Goal: Task Accomplishment & Management: Use online tool/utility

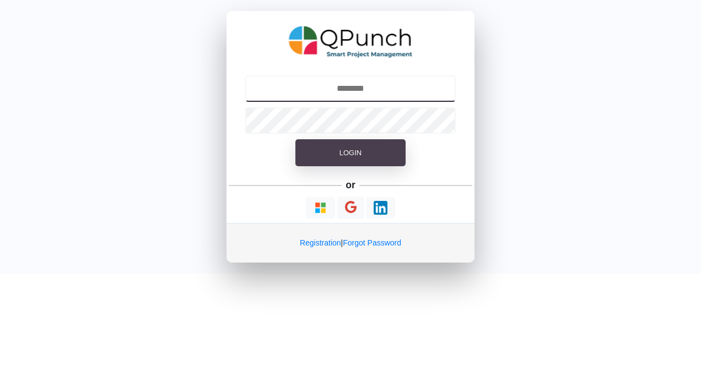
type input "**********"
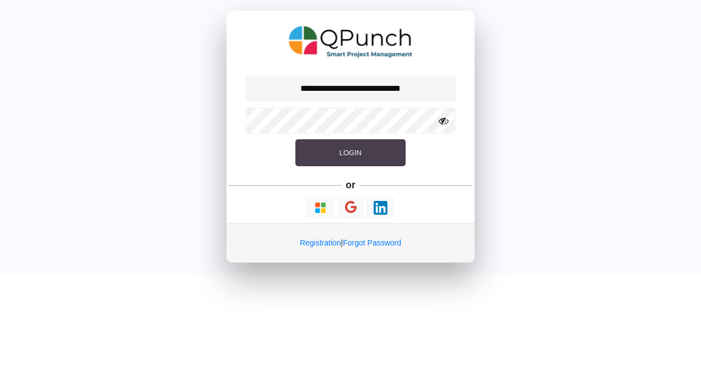
click at [371, 154] on button "Login" at bounding box center [350, 153] width 110 height 28
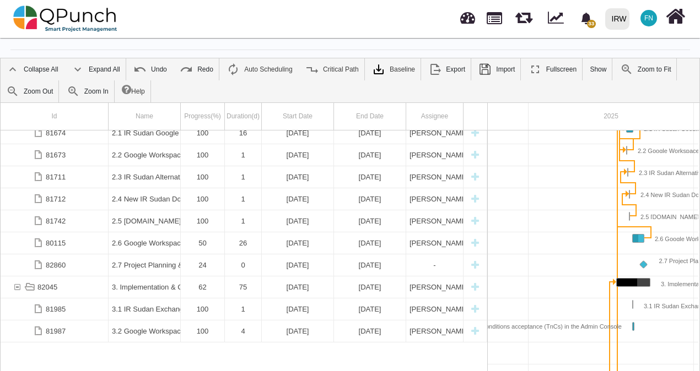
scroll to position [91, 0]
